Goal: Navigation & Orientation: Find specific page/section

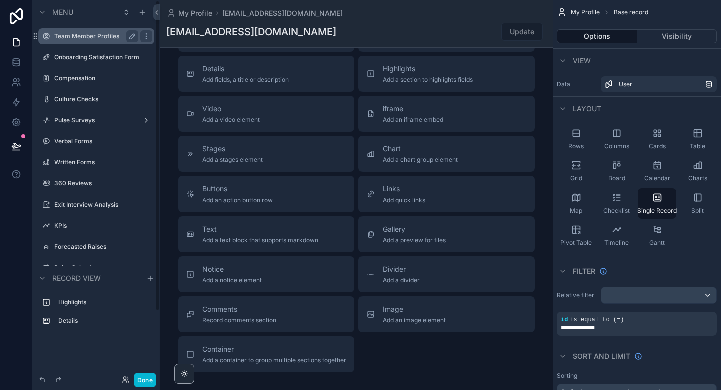
click at [89, 31] on div "Team Member Profiles" at bounding box center [96, 36] width 84 height 12
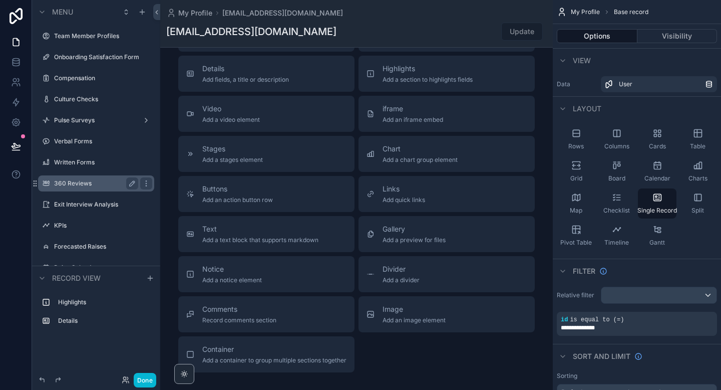
scroll to position [81, 0]
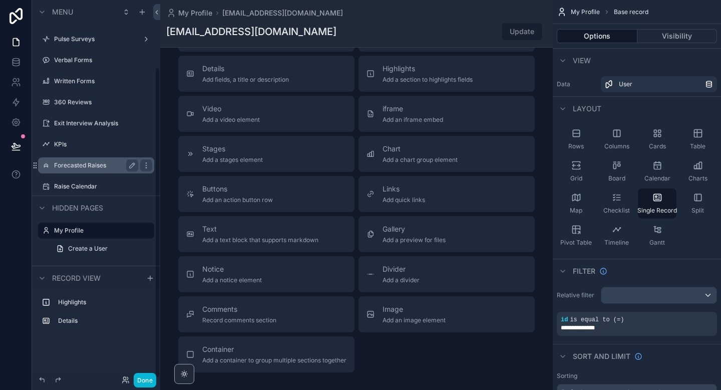
click at [85, 164] on label "Forecasted Raises" at bounding box center [94, 165] width 80 height 8
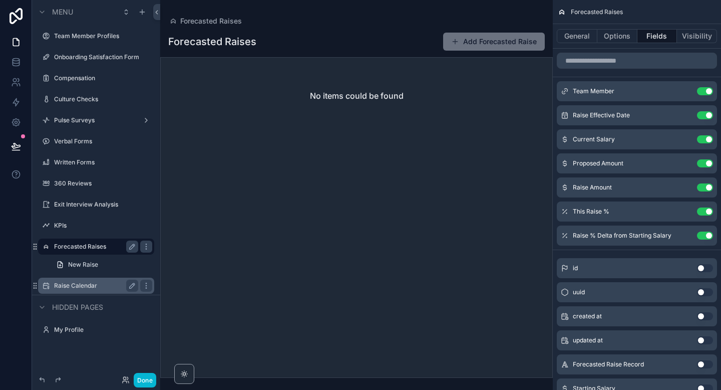
click at [84, 283] on label "Raise Calendar" at bounding box center [94, 286] width 80 height 8
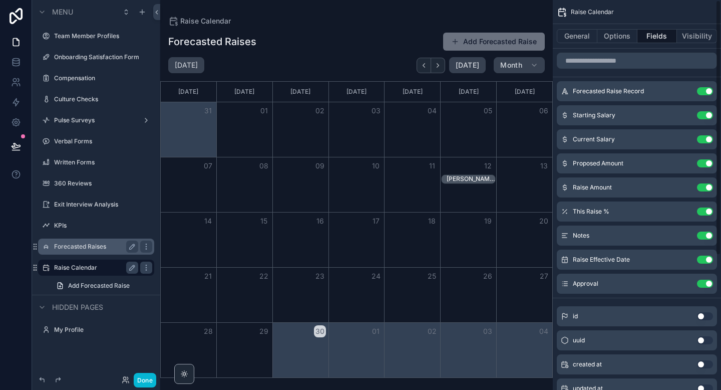
click at [523, 11] on div "scrollable content" at bounding box center [356, 195] width 393 height 390
click at [438, 63] on icon "Next" at bounding box center [438, 66] width 8 height 8
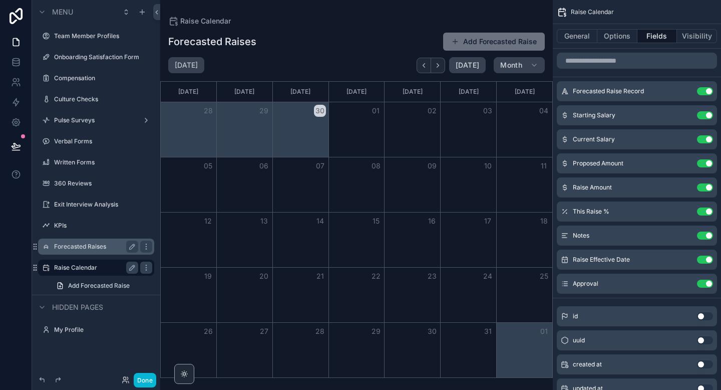
click at [438, 63] on icon "Next" at bounding box center [438, 66] width 8 height 8
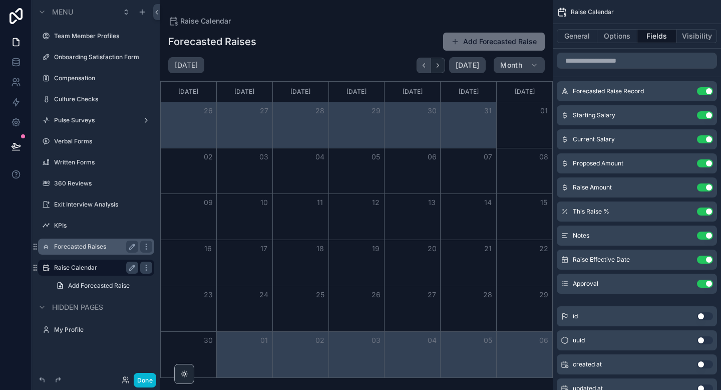
click at [423, 64] on icon "Back" at bounding box center [424, 66] width 8 height 8
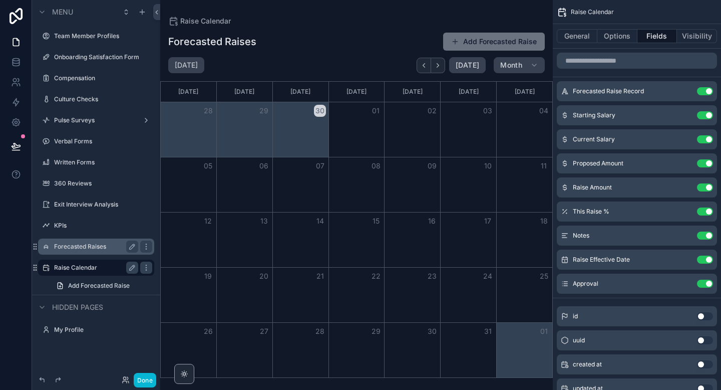
click at [423, 64] on icon "Back" at bounding box center [424, 66] width 8 height 8
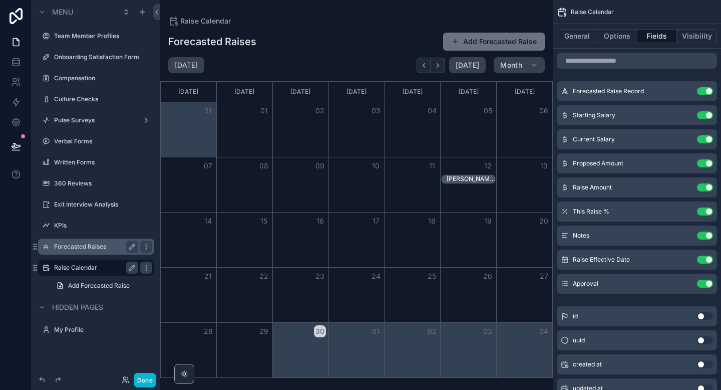
click at [86, 245] on label "Forecasted Raises" at bounding box center [94, 246] width 80 height 8
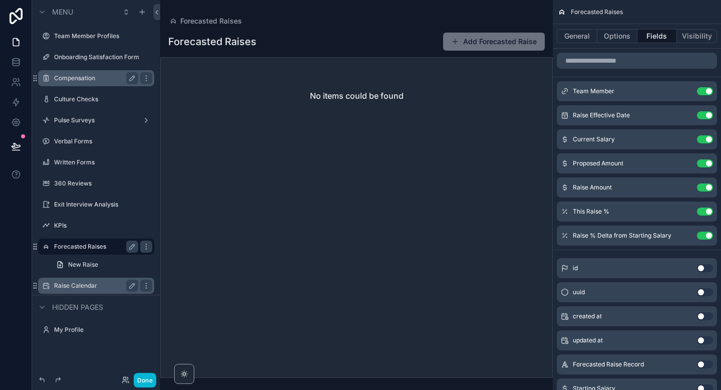
click at [101, 78] on label "Compensation" at bounding box center [94, 78] width 80 height 8
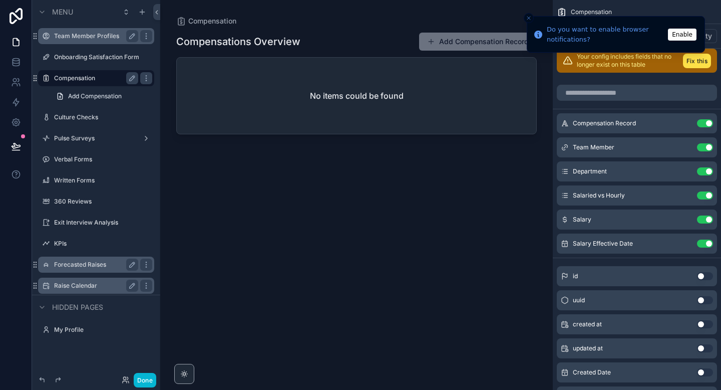
click at [105, 41] on div "Team Member Profiles" at bounding box center [96, 36] width 84 height 12
click at [97, 38] on label "Team Member Profiles" at bounding box center [94, 36] width 80 height 8
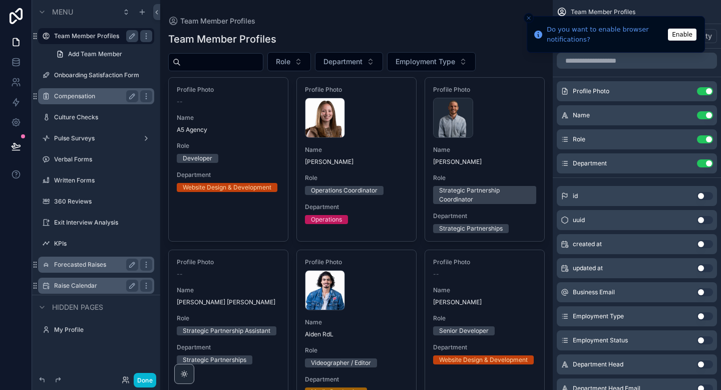
click at [528, 18] on line "Close toast" at bounding box center [528, 18] width 3 height 3
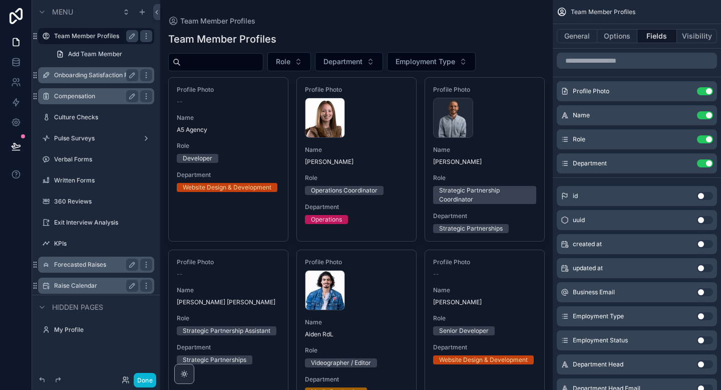
click at [94, 71] on label "Onboarding Satisfaction Form" at bounding box center [96, 75] width 84 height 8
